Goal: Task Accomplishment & Management: Manage account settings

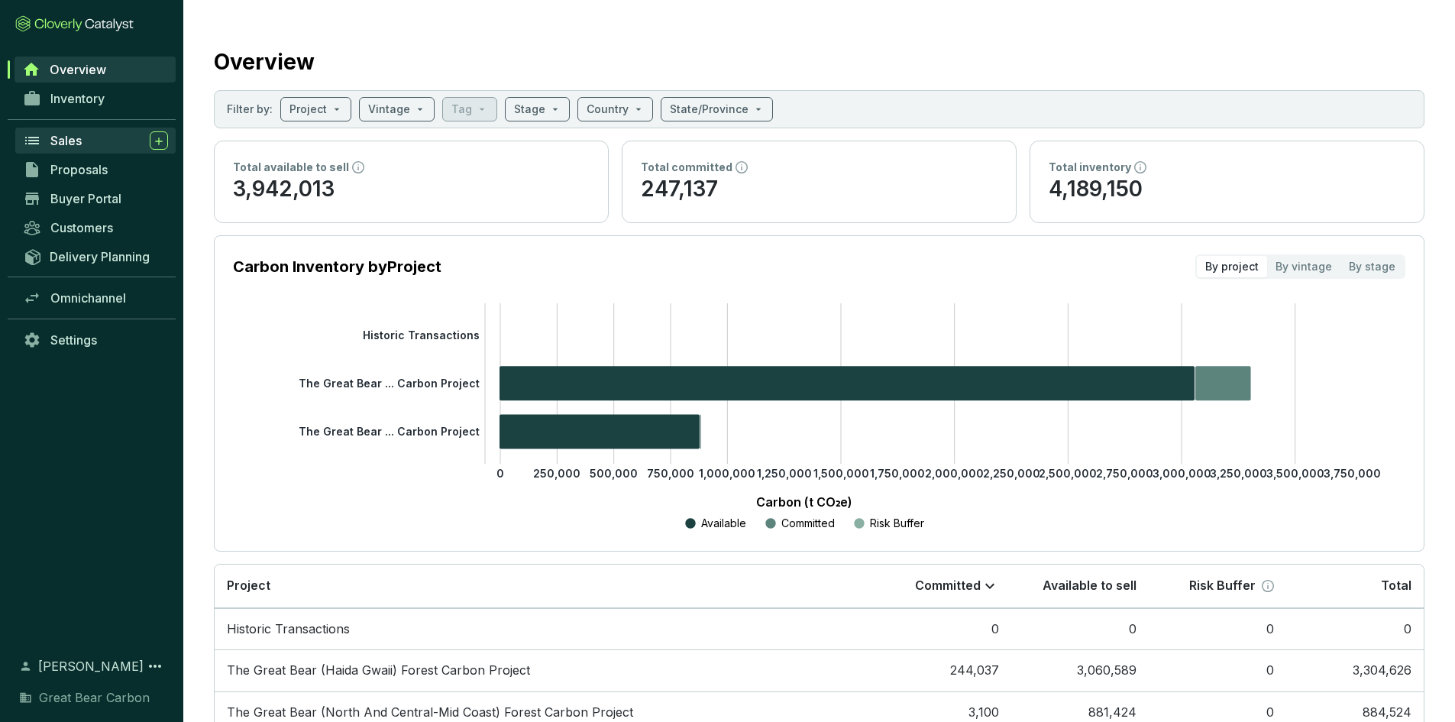
click at [79, 142] on span "Sales" at bounding box center [65, 140] width 31 height 15
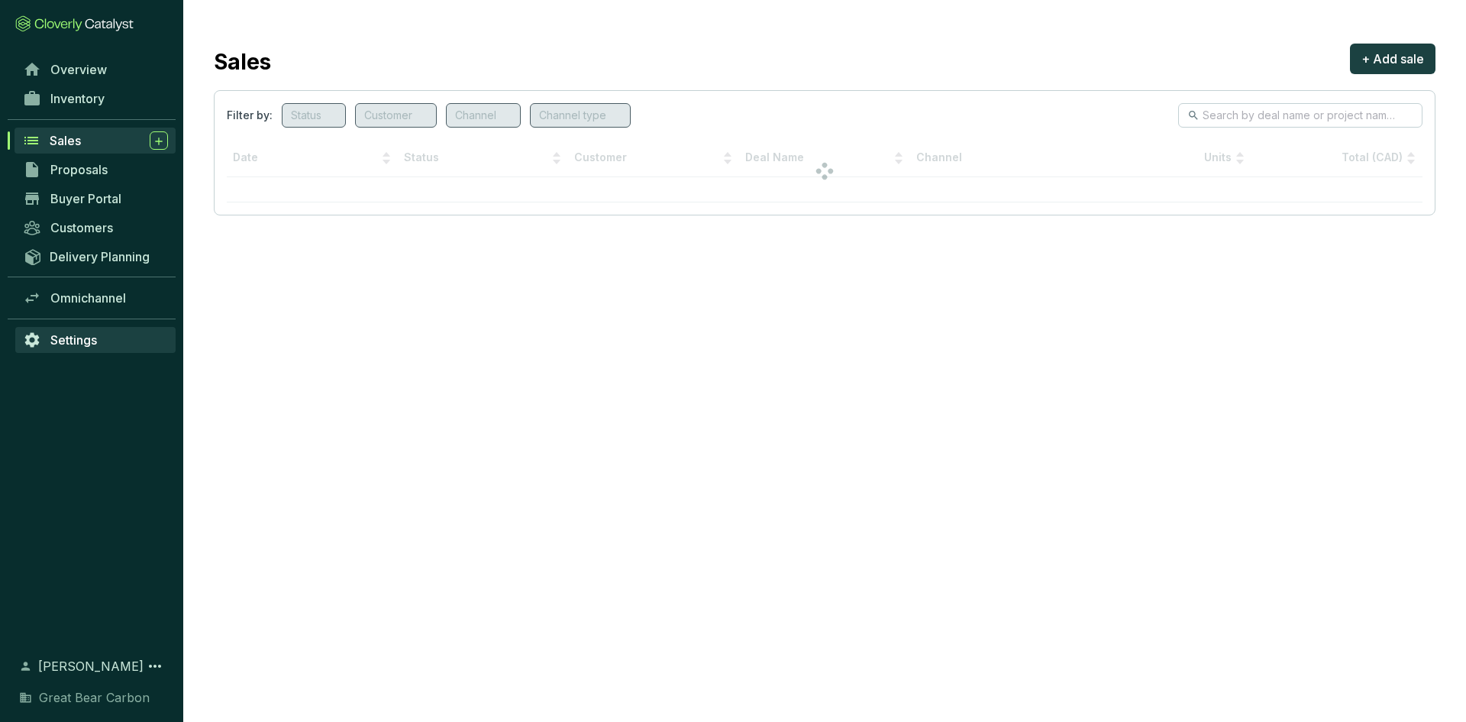
click at [76, 344] on span "Settings" at bounding box center [73, 339] width 47 height 15
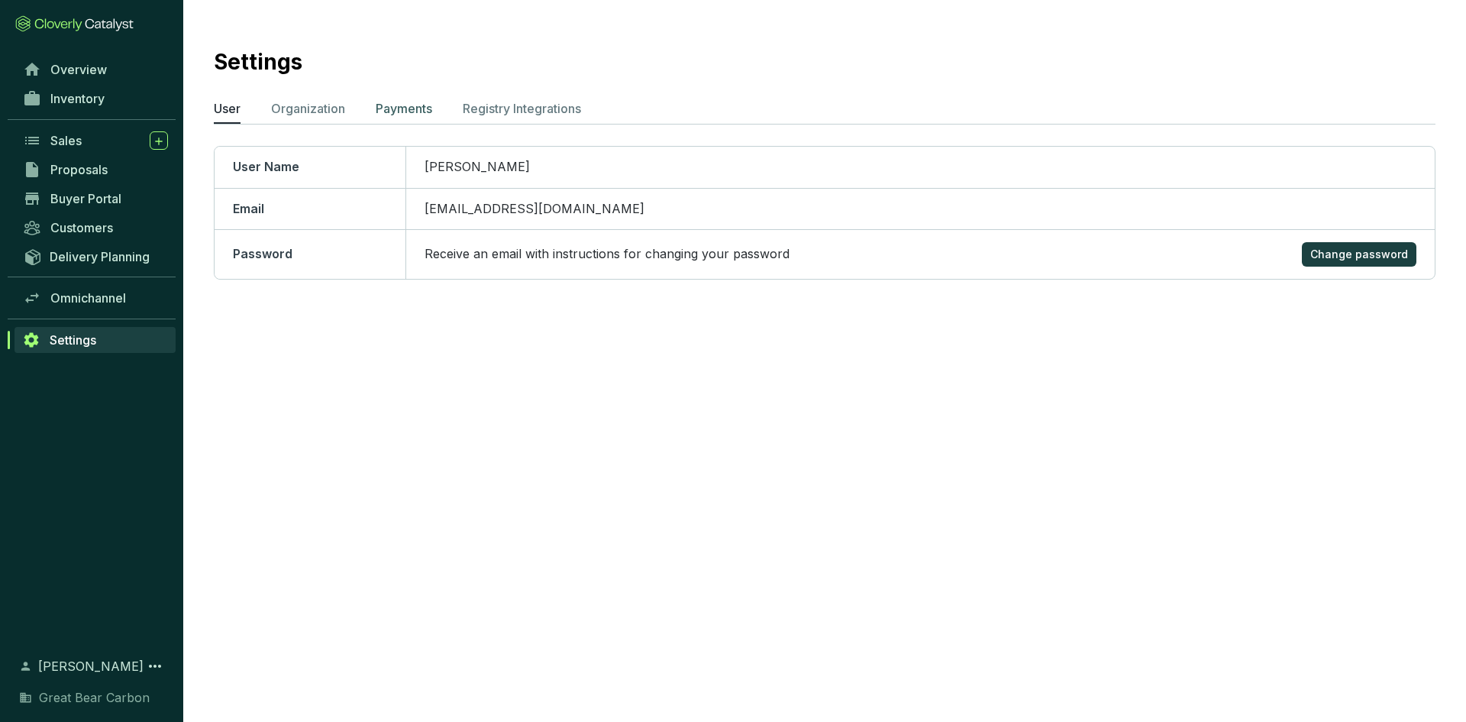
click at [429, 108] on p "Payments" at bounding box center [404, 108] width 57 height 18
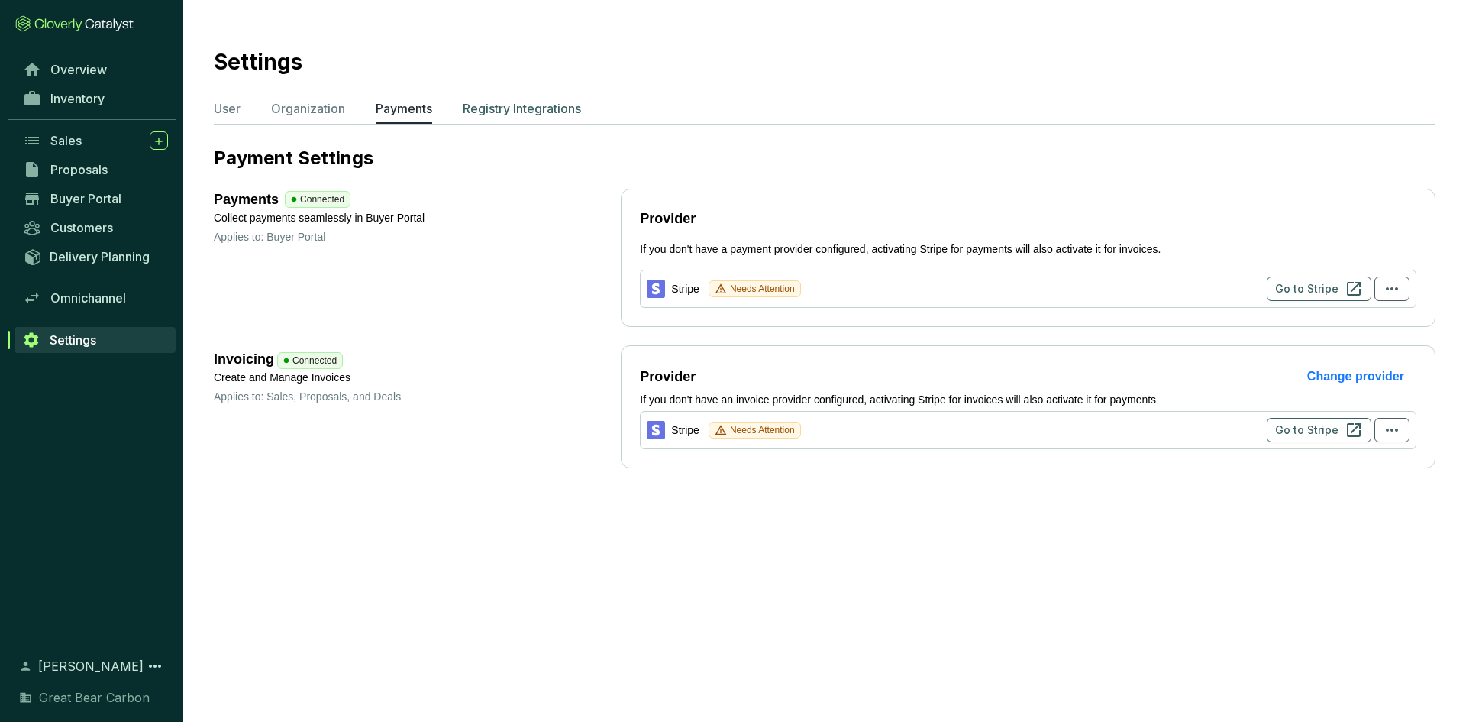
click at [533, 109] on p "Registry Integrations" at bounding box center [522, 108] width 118 height 18
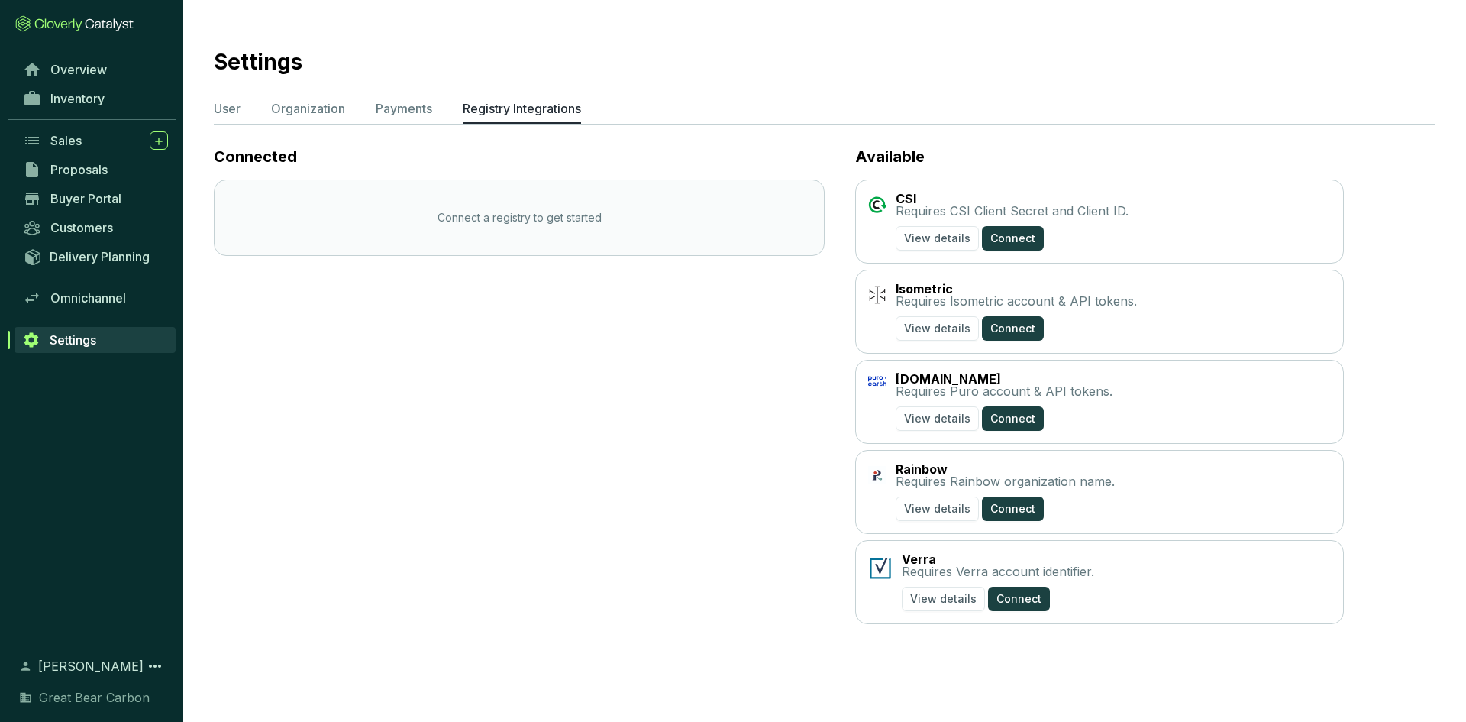
click at [393, 99] on section "Settings User Organization Payments Registry Integrations Connected Connect a r…" at bounding box center [824, 332] width 1283 height 664
click at [402, 109] on p "Payments" at bounding box center [404, 108] width 57 height 18
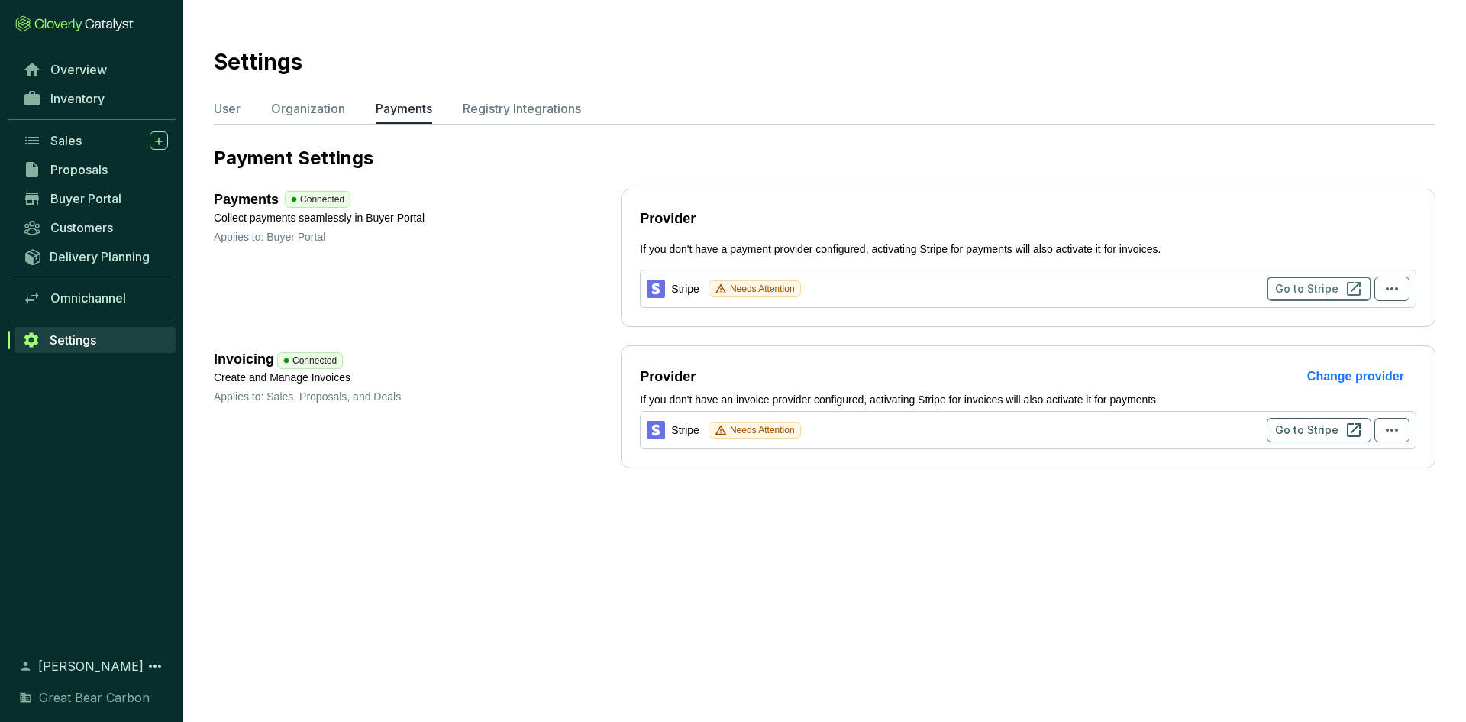
click at [1306, 291] on span "Go to Stripe" at bounding box center [1306, 288] width 63 height 15
